Goal: Navigation & Orientation: Find specific page/section

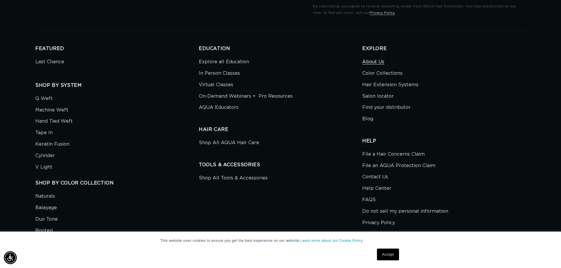
click at [374, 61] on link "About Us" at bounding box center [373, 63] width 22 height 10
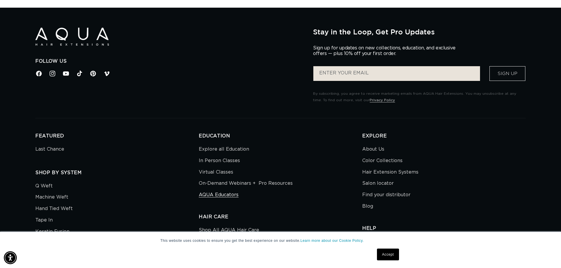
click at [232, 195] on link "AQUA Educators" at bounding box center [219, 194] width 40 height 11
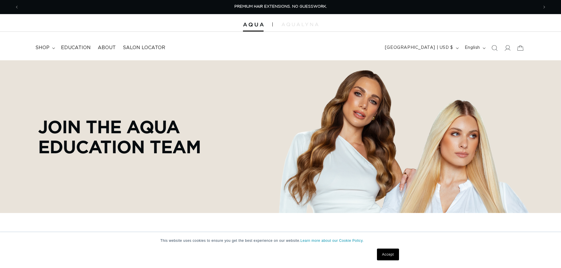
click at [88, 125] on p "Join the AQUA Education team" at bounding box center [133, 137] width 191 height 40
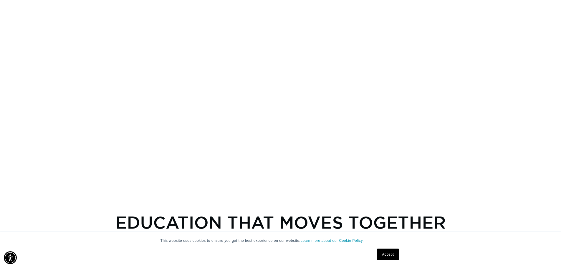
scroll to position [0, 1039]
drag, startPoint x: 394, startPoint y: 254, endPoint x: 400, endPoint y: 253, distance: 6.3
click at [394, 254] on link "Accept" at bounding box center [388, 255] width 22 height 12
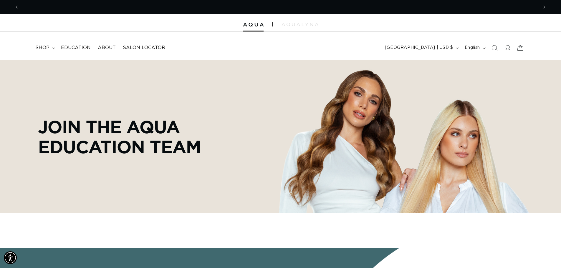
scroll to position [0, 0]
click at [511, 47] on span at bounding box center [507, 48] width 13 height 13
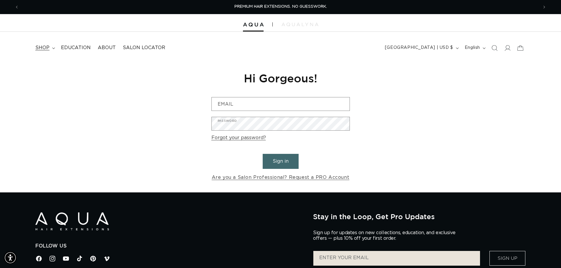
click at [51, 48] on summary "shop" at bounding box center [45, 47] width 26 height 13
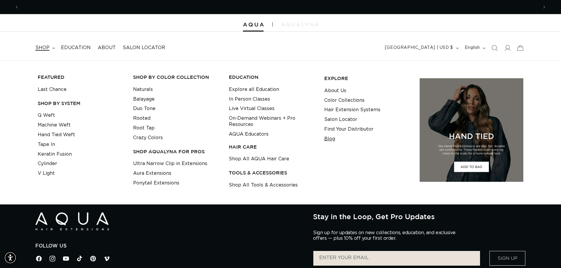
scroll to position [0, 1039]
click at [341, 88] on link "About Us" at bounding box center [335, 91] width 22 height 10
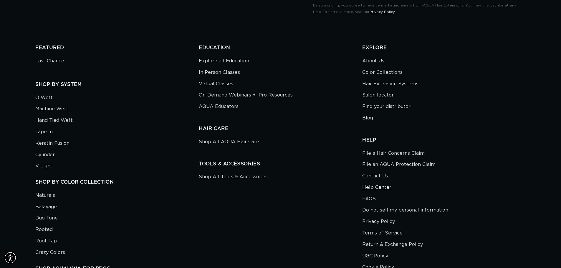
scroll to position [0, 1039]
click at [383, 187] on link "Help Center" at bounding box center [376, 187] width 29 height 11
